Goal: Information Seeking & Learning: Learn about a topic

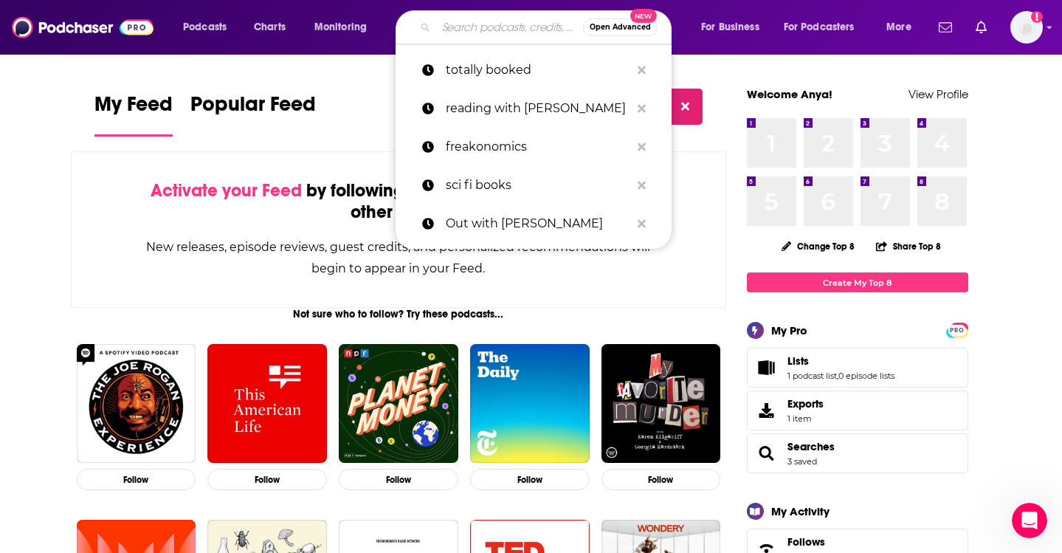
click at [469, 25] on input "Search podcasts, credits, & more..." at bounding box center [509, 27] width 147 height 24
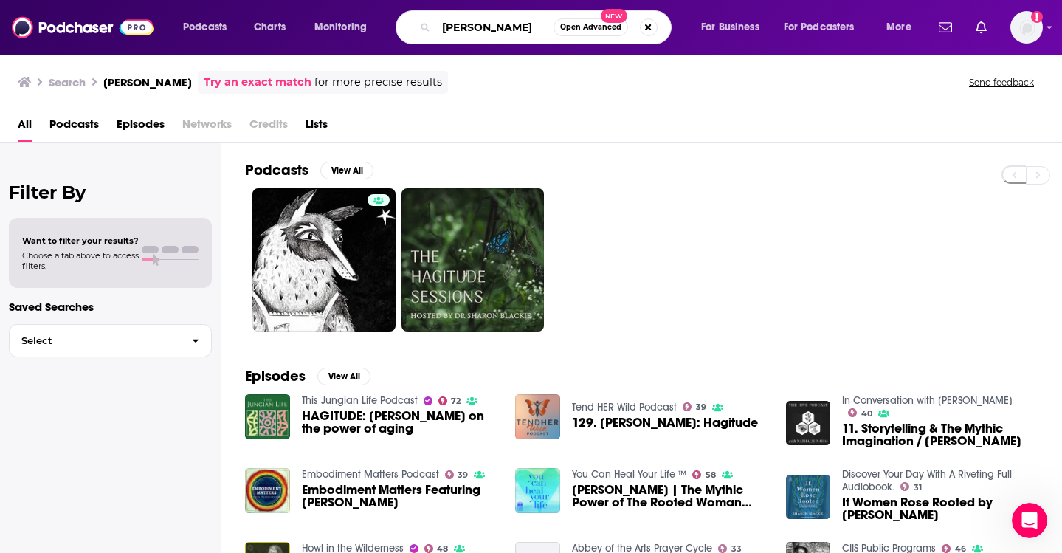
click at [489, 35] on input "[PERSON_NAME]" at bounding box center [494, 27] width 117 height 24
type input "pulling the thread"
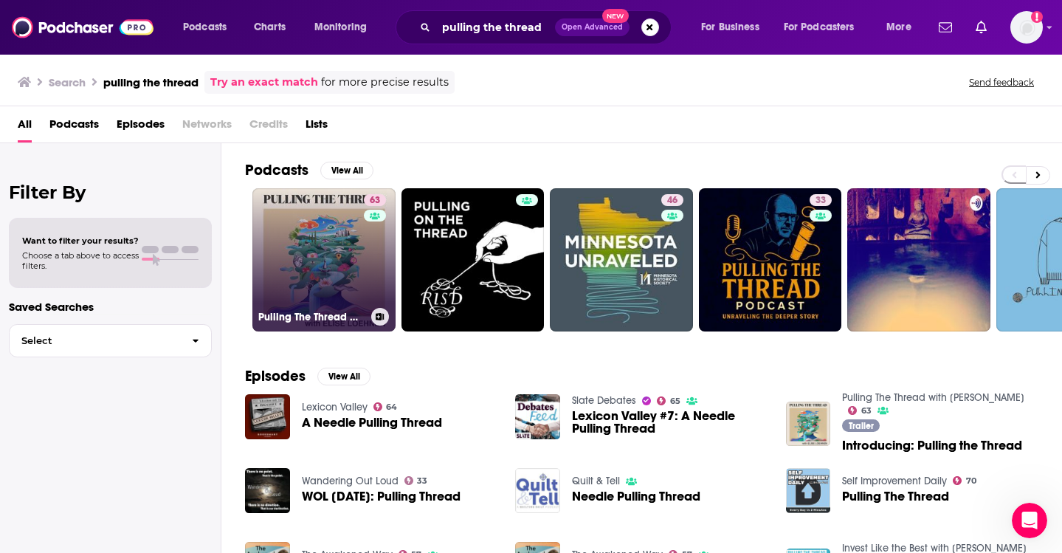
click at [325, 252] on link "63 Pulling The Thread with [PERSON_NAME]" at bounding box center [323, 259] width 143 height 143
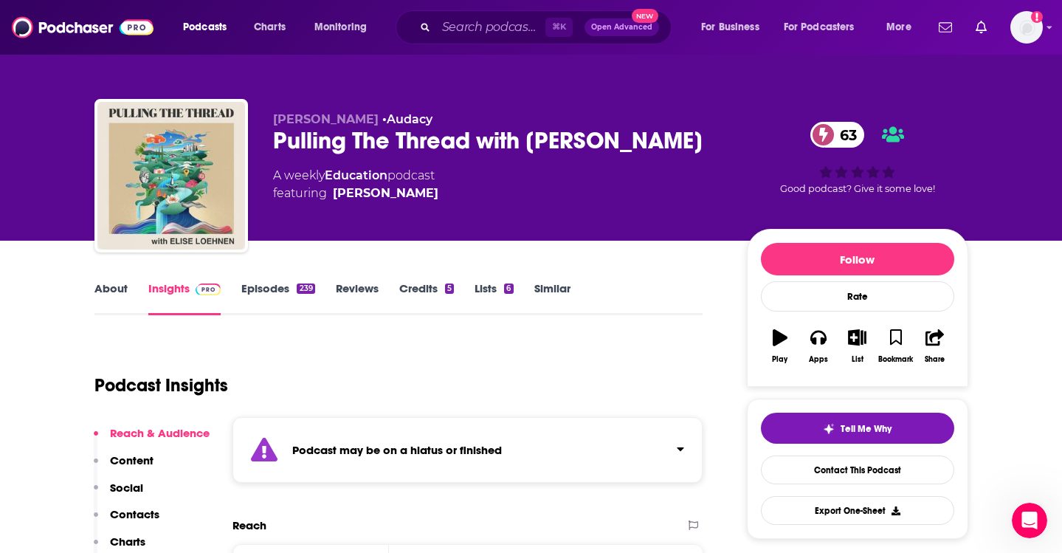
click at [248, 283] on link "Episodes 239" at bounding box center [277, 298] width 73 height 34
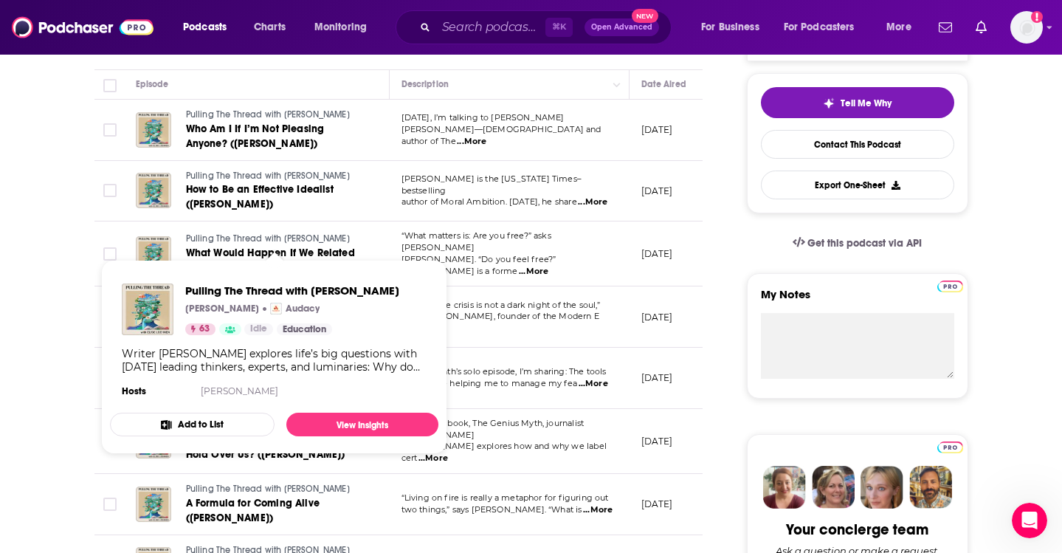
scroll to position [344, 0]
